Goal: Task Accomplishment & Management: Complete application form

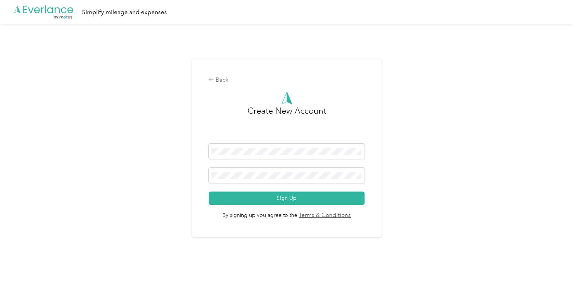
click at [276, 186] on form "Sign Up" at bounding box center [286, 174] width 155 height 61
click at [277, 180] on span at bounding box center [286, 176] width 155 height 16
click at [331, 193] on button "Sign Up" at bounding box center [286, 198] width 155 height 13
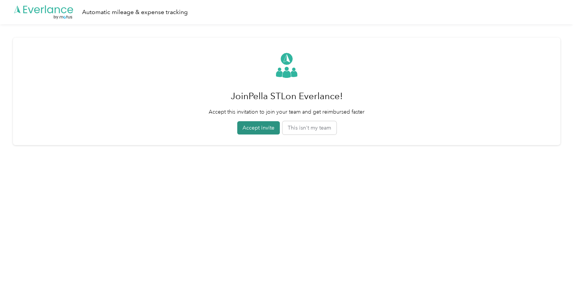
click at [248, 129] on button "Accept invite" at bounding box center [258, 127] width 43 height 13
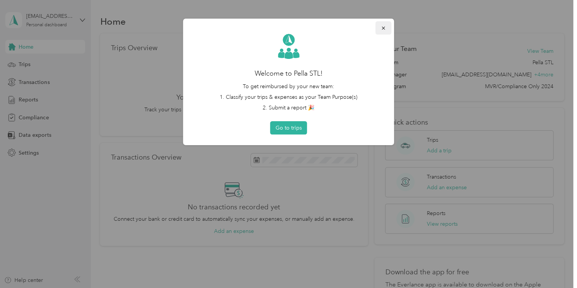
click at [386, 28] on icon "button" at bounding box center [383, 27] width 5 height 5
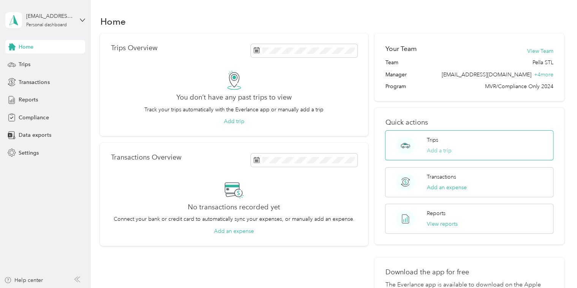
click at [446, 151] on button "Add a trip" at bounding box center [439, 151] width 25 height 8
click at [12, 117] on icon at bounding box center [12, 117] width 8 height 8
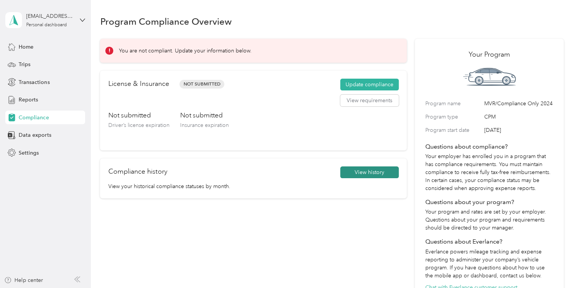
click at [360, 171] on button "View history" at bounding box center [369, 172] width 59 height 12
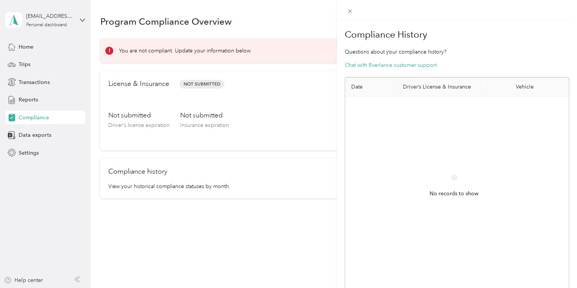
click at [276, 200] on div "Compliance History Questions about your compliance history? Chat with Everlance…" at bounding box center [288, 144] width 577 height 288
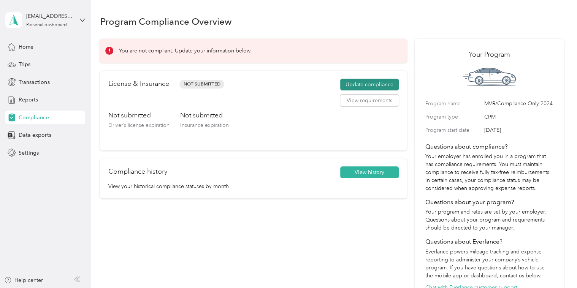
click at [361, 84] on button "Update compliance" at bounding box center [369, 85] width 59 height 12
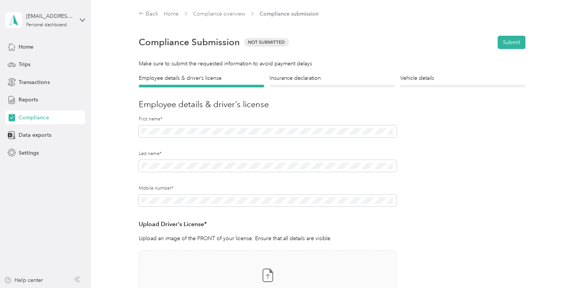
click at [170, 208] on div at bounding box center [268, 202] width 258 height 15
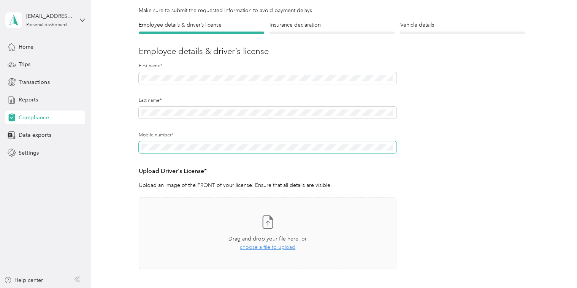
scroll to position [56, 0]
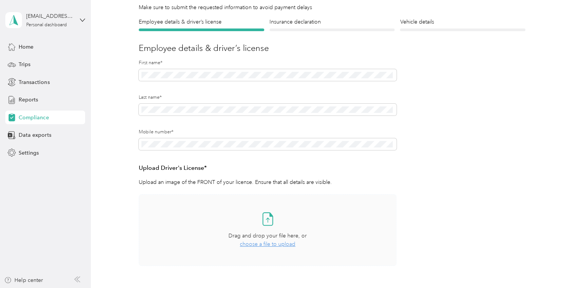
click at [254, 242] on span "choose a file to upload" at bounding box center [267, 244] width 55 height 6
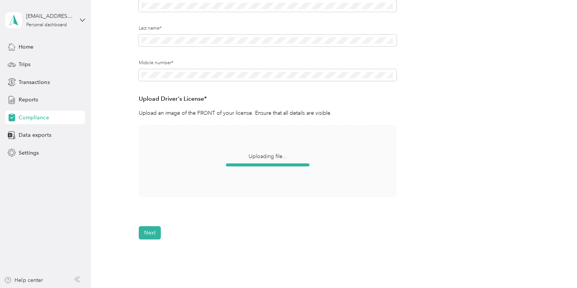
scroll to position [132, 0]
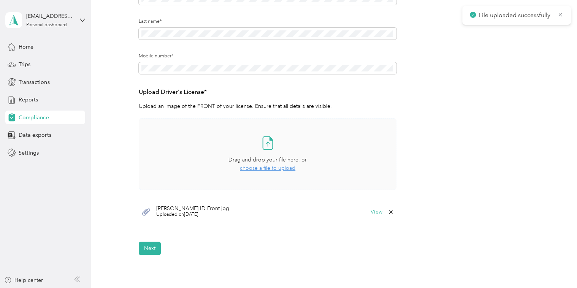
click at [269, 148] on icon at bounding box center [267, 142] width 15 height 15
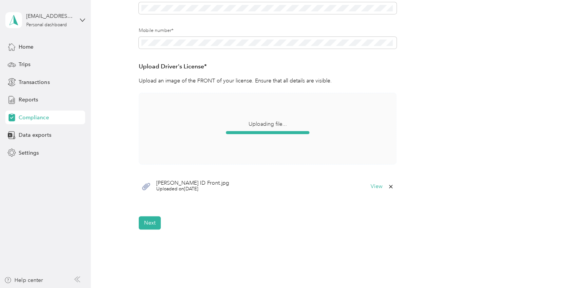
scroll to position [170, 0]
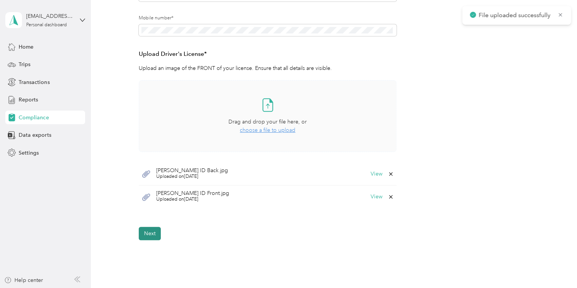
click at [148, 231] on button "Next" at bounding box center [150, 233] width 22 height 13
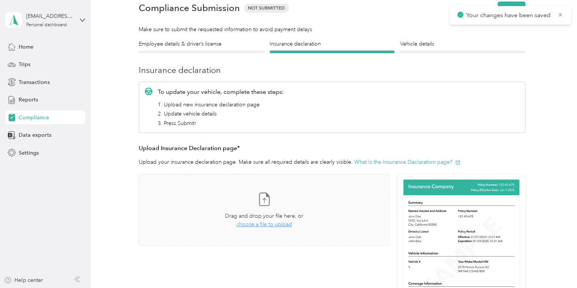
scroll to position [47, 0]
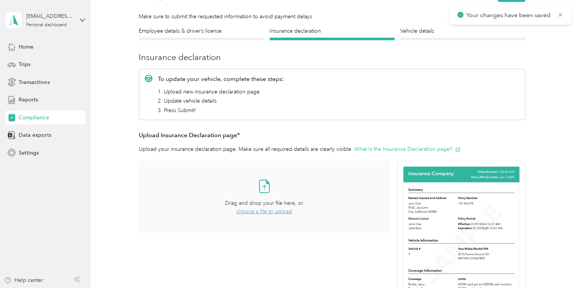
click at [263, 181] on icon at bounding box center [264, 186] width 15 height 15
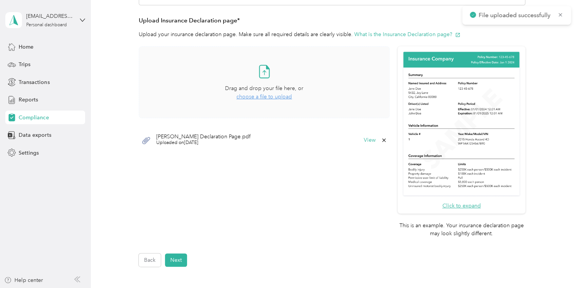
scroll to position [199, 0]
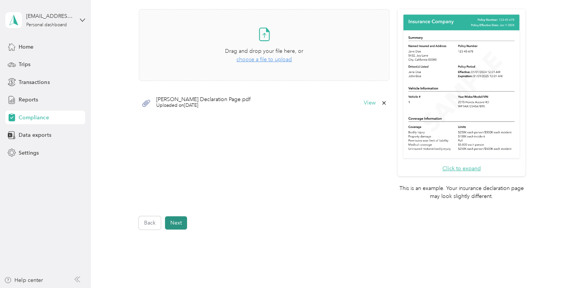
click at [181, 220] on button "Next" at bounding box center [176, 222] width 22 height 13
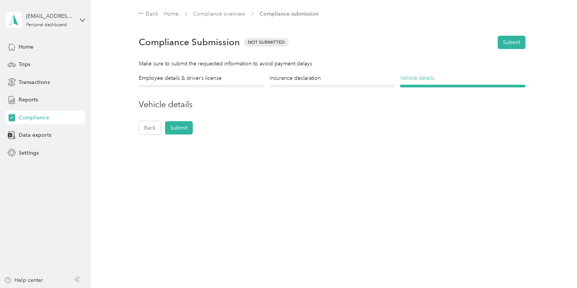
click at [418, 79] on h4 "Vehicle details" at bounding box center [462, 78] width 125 height 8
click at [187, 129] on button "Submit" at bounding box center [179, 127] width 28 height 13
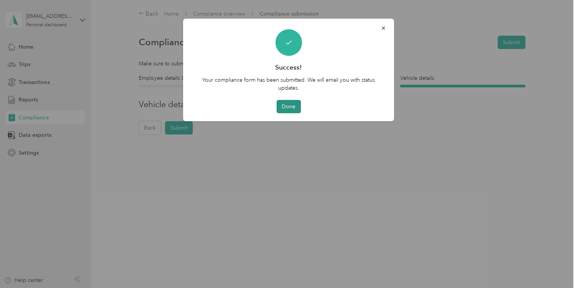
click at [278, 108] on button "Done" at bounding box center [288, 106] width 24 height 13
